Goal: Task Accomplishment & Management: Manage account settings

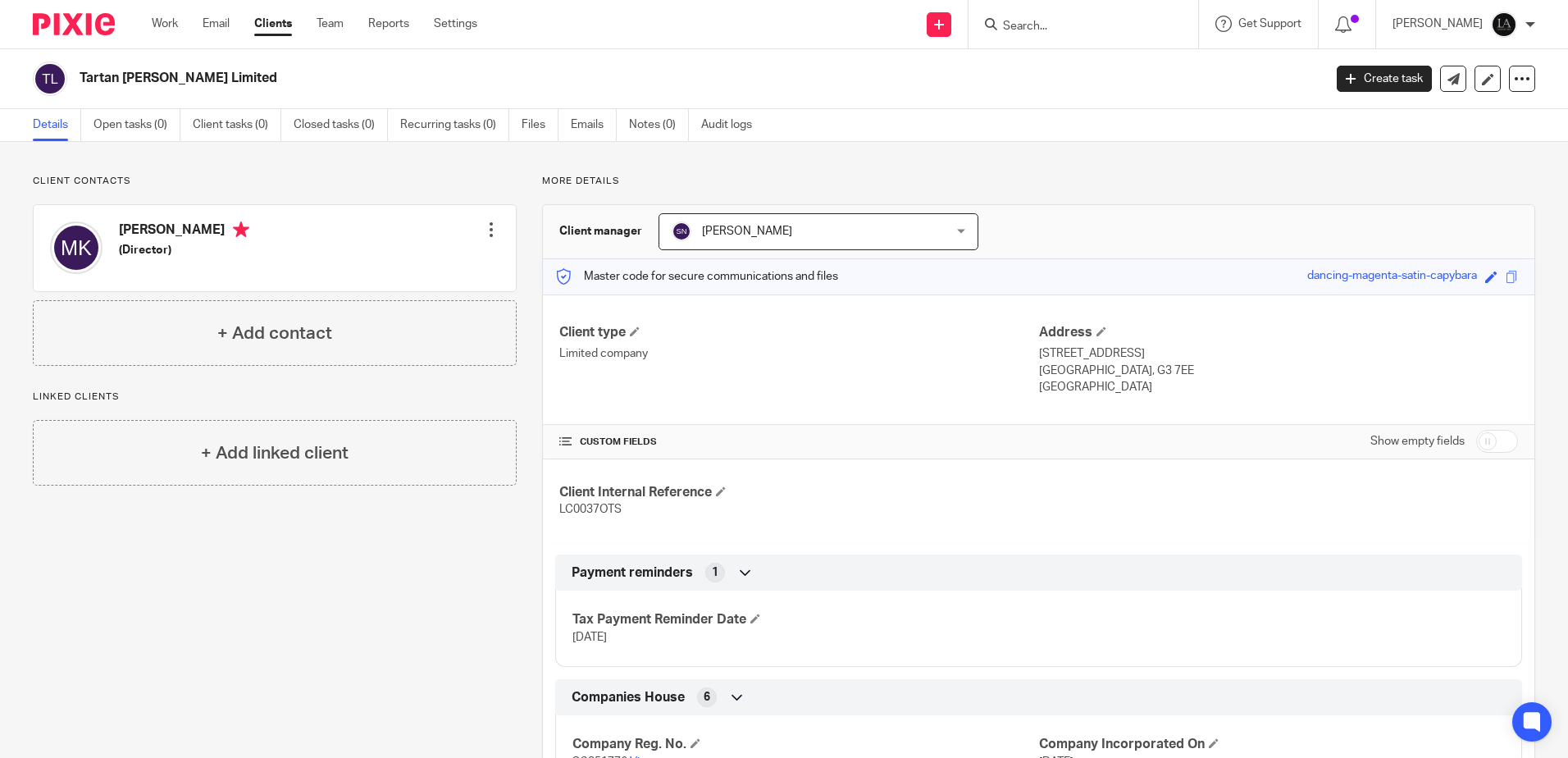
click at [1095, 23] on input "Search" at bounding box center [1076, 26] width 148 height 14
click at [1149, 29] on input "Search" at bounding box center [1076, 26] width 148 height 14
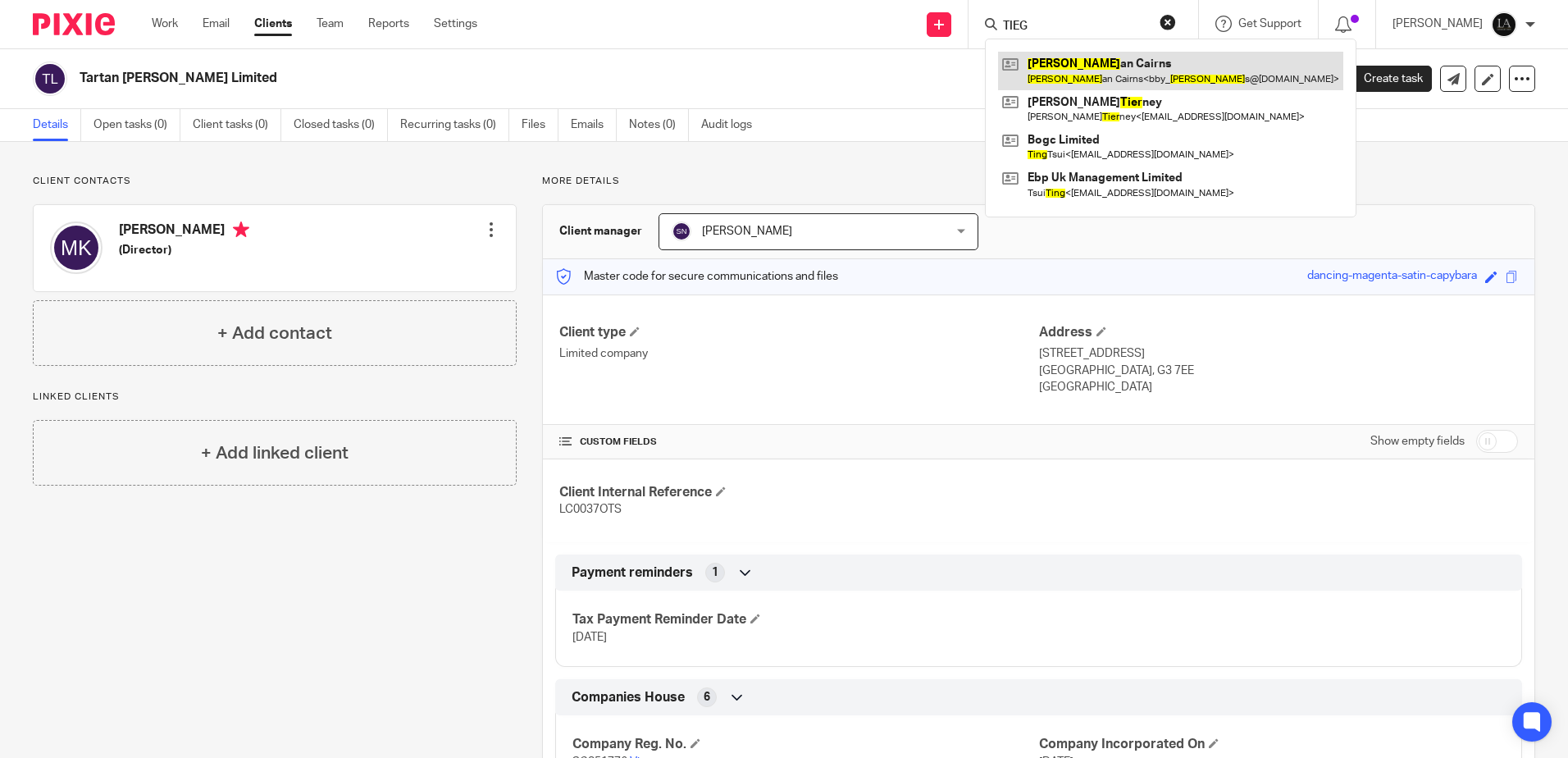
type input "TIEG"
click at [1080, 77] on link at bounding box center [1171, 70] width 346 height 37
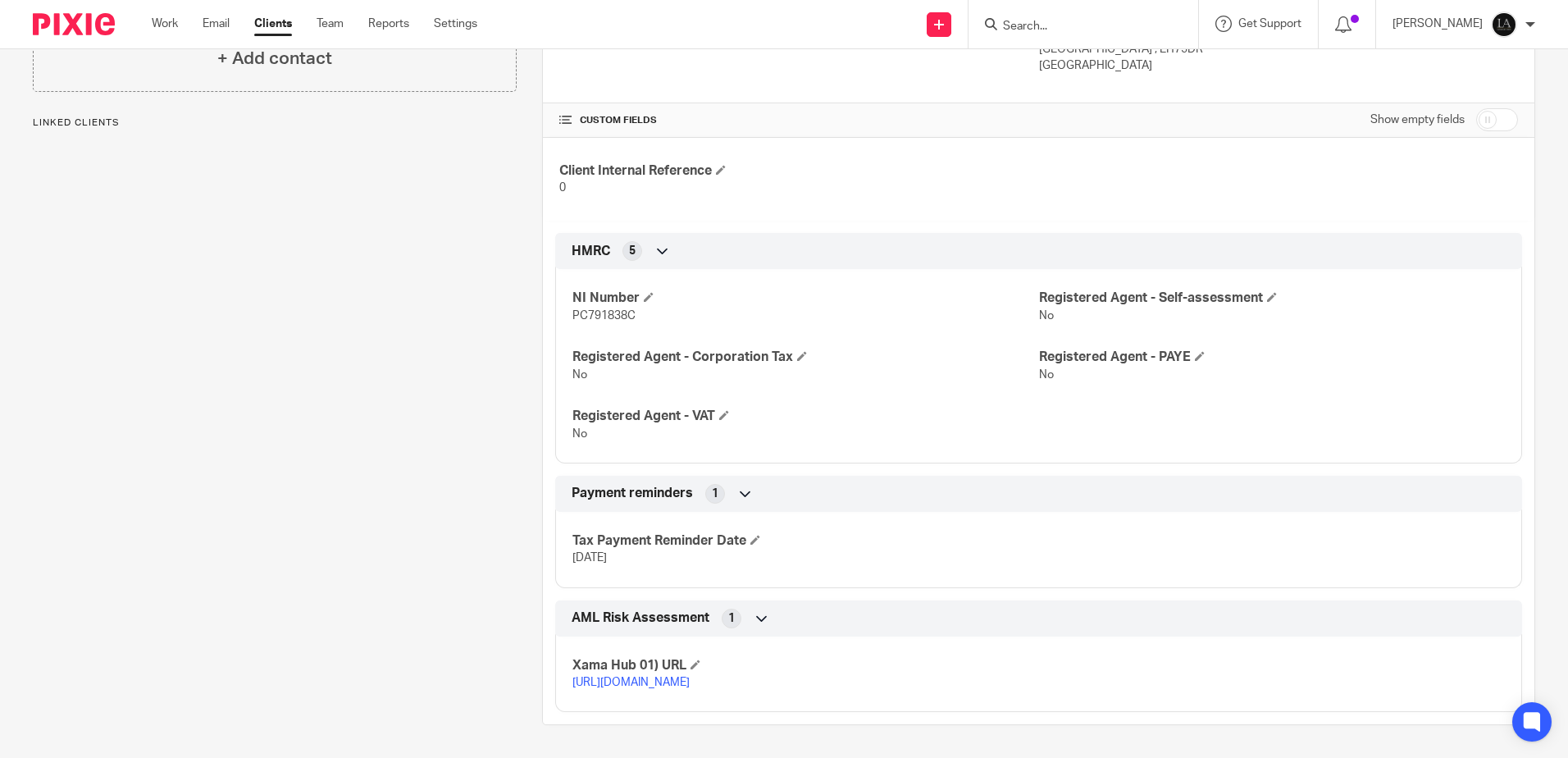
scroll to position [328, 0]
click at [1484, 112] on input "checkbox" at bounding box center [1497, 120] width 42 height 23
checkbox input "true"
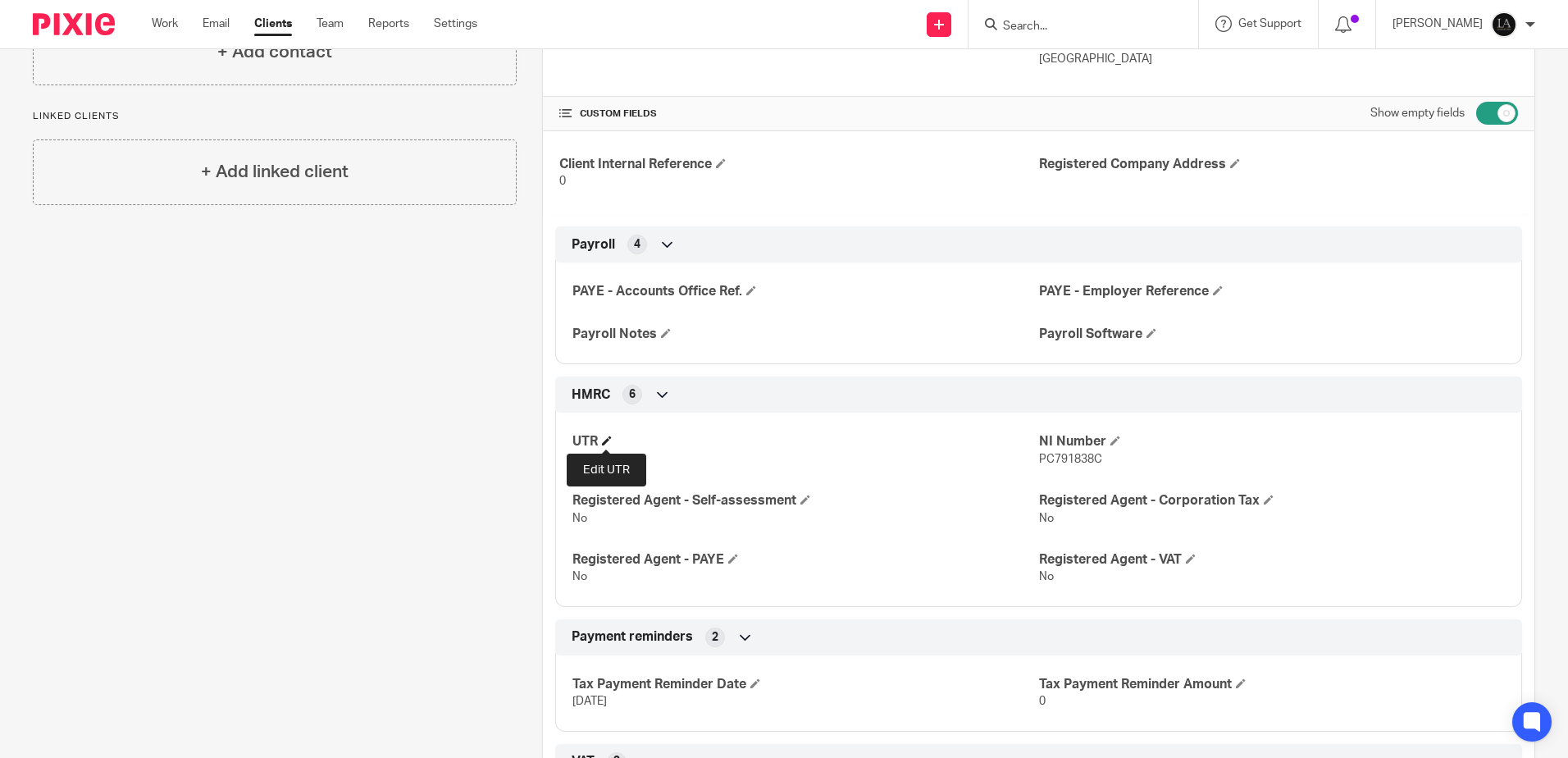
click at [606, 437] on span at bounding box center [607, 441] width 10 height 10
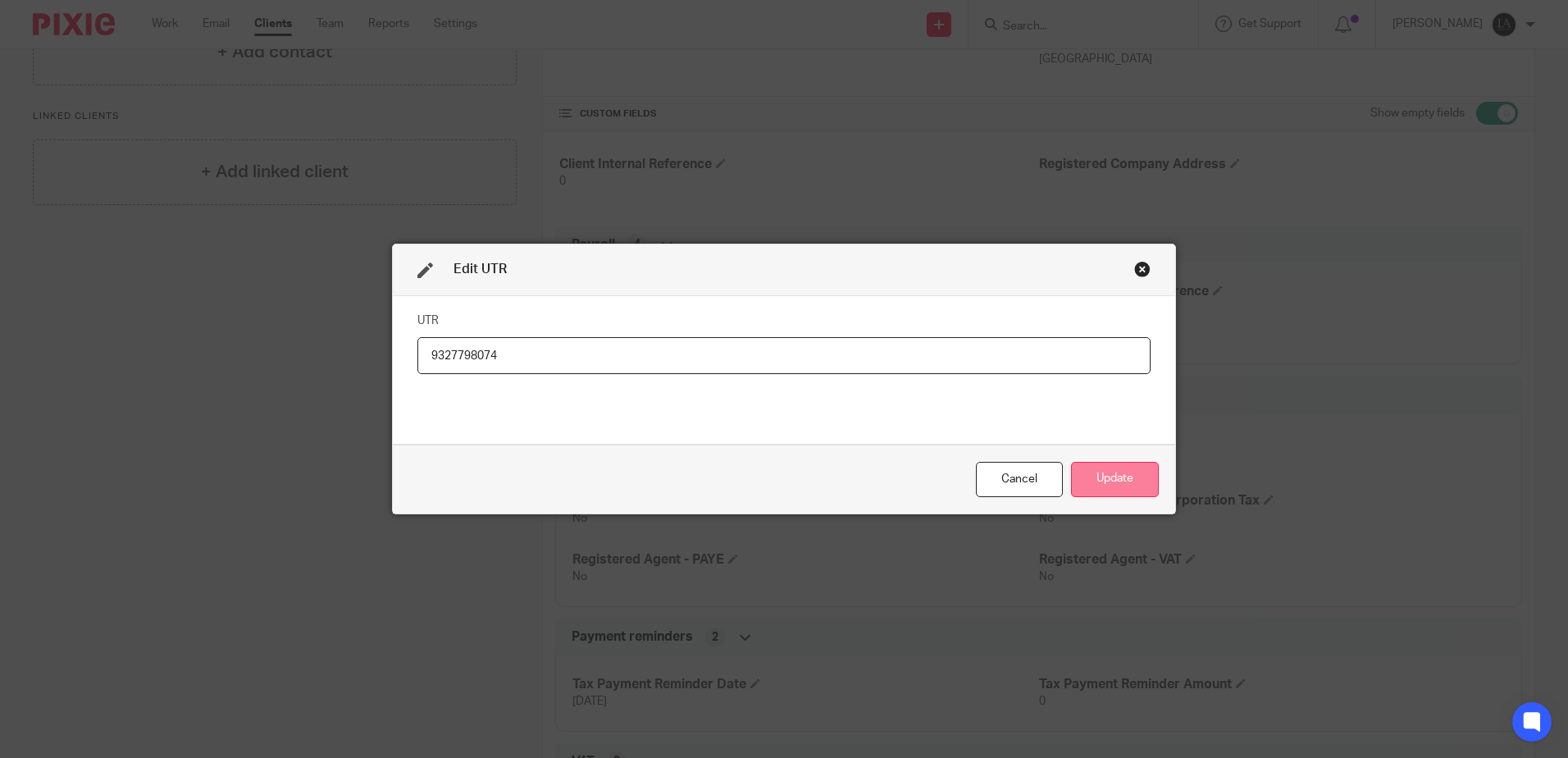
type input "9327798074"
click at [1108, 480] on button "Update" at bounding box center [1115, 480] width 87 height 36
